Goal: Transaction & Acquisition: Purchase product/service

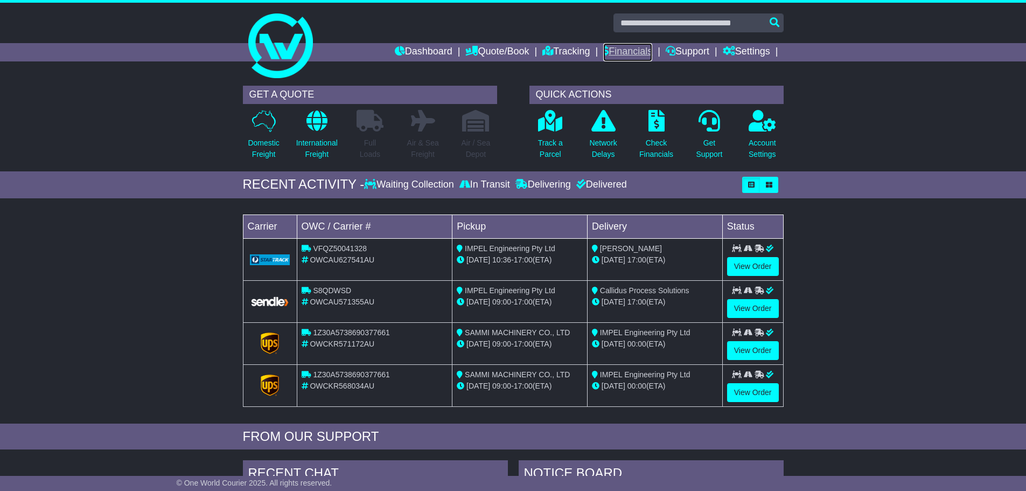
click at [630, 48] on link "Financials" at bounding box center [627, 52] width 49 height 18
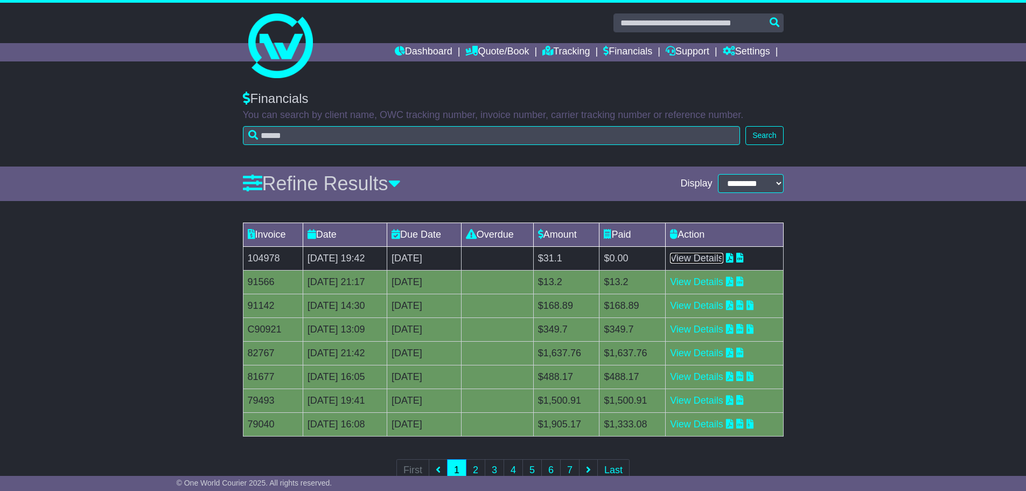
click at [714, 254] on link "View Details" at bounding box center [696, 258] width 53 height 11
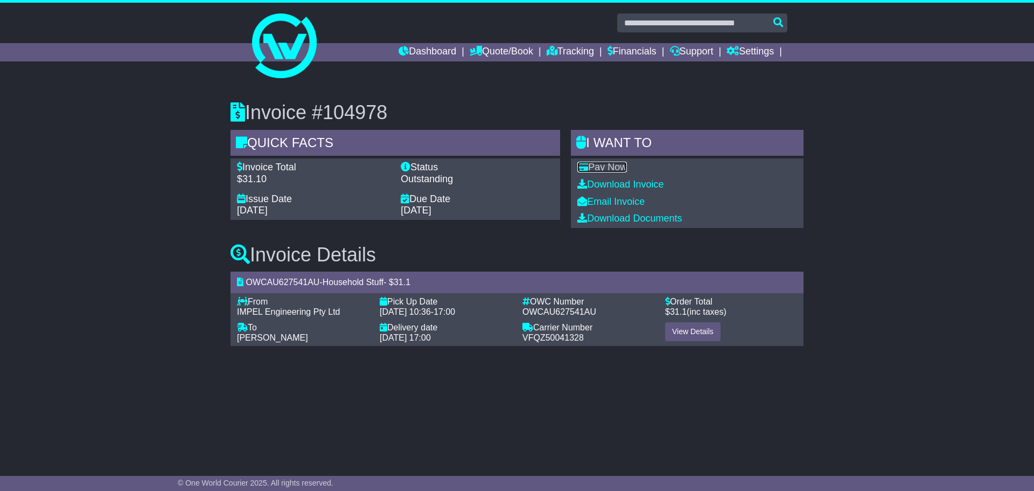
click at [618, 168] on link "Pay Now" at bounding box center [603, 167] width 50 height 11
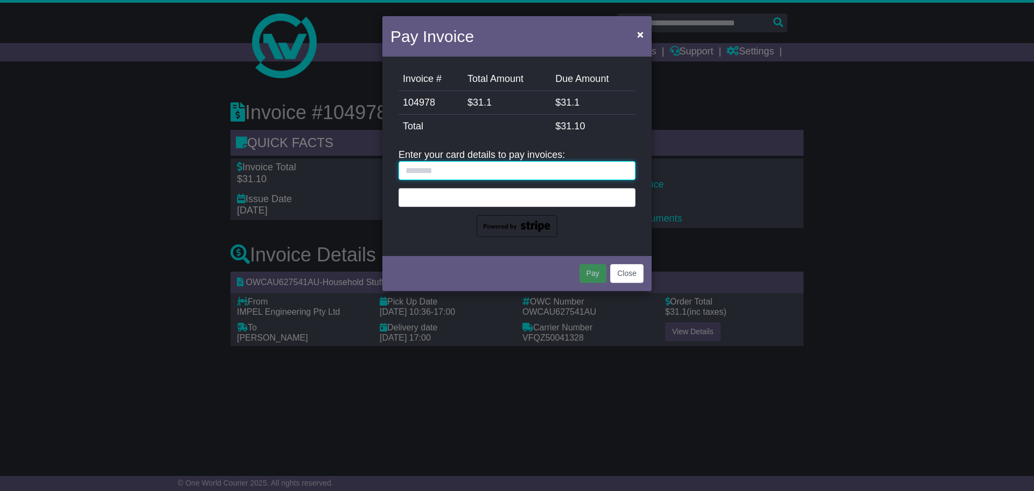
click at [481, 165] on input "text" at bounding box center [517, 170] width 237 height 19
click at [447, 166] on input "text" at bounding box center [517, 170] width 237 height 19
type input "**********"
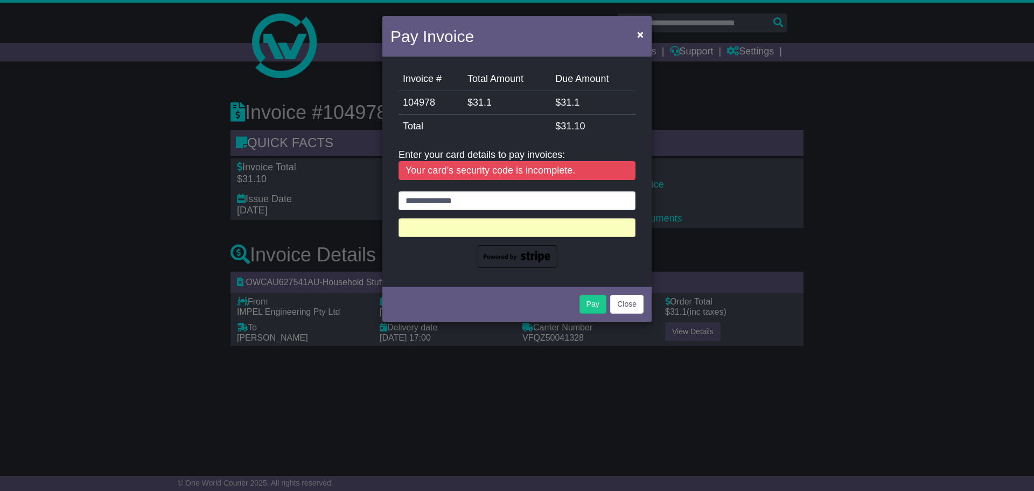
click at [634, 292] on div "Pay Close" at bounding box center [517, 303] width 269 height 38
drag, startPoint x: 628, startPoint y: 317, endPoint x: 628, endPoint y: 309, distance: 7.5
click at [628, 316] on div "Pay Close" at bounding box center [517, 303] width 269 height 38
click at [628, 306] on button "Close" at bounding box center [626, 304] width 33 height 19
